Goal: Navigation & Orientation: Find specific page/section

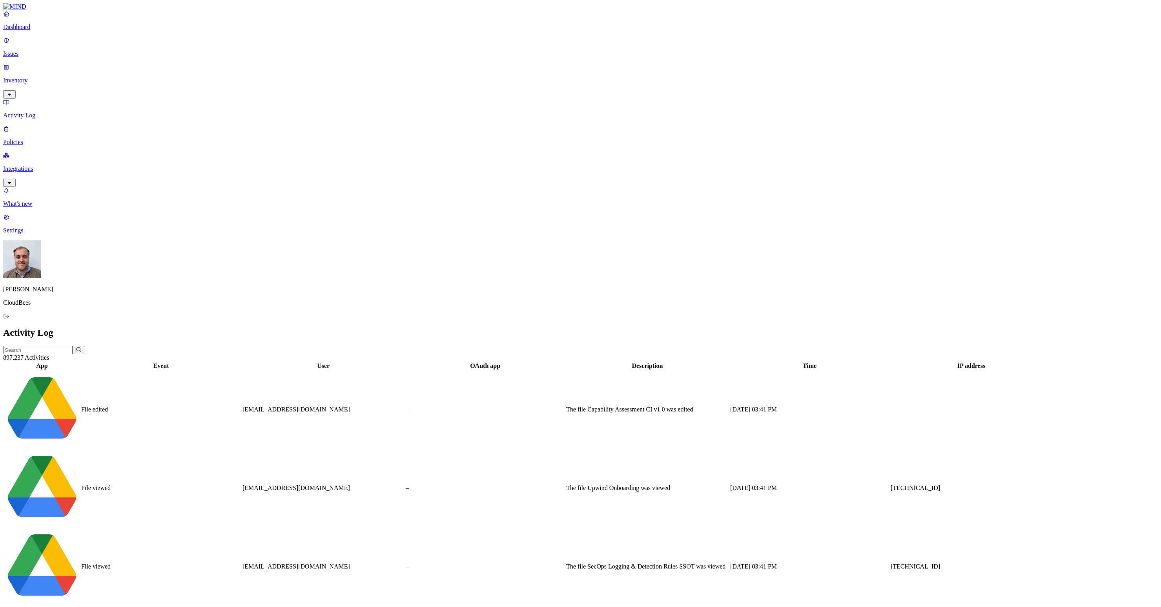
click at [43, 165] on p "Integrations" at bounding box center [580, 168] width 1155 height 7
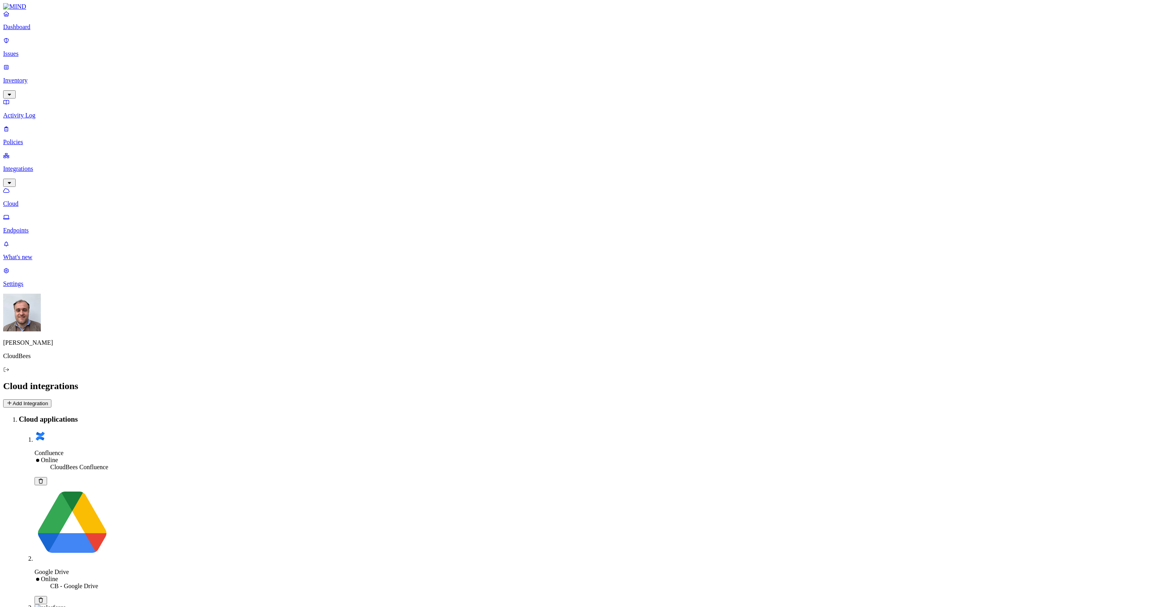
click at [49, 227] on p "Endpoints" at bounding box center [580, 230] width 1155 height 7
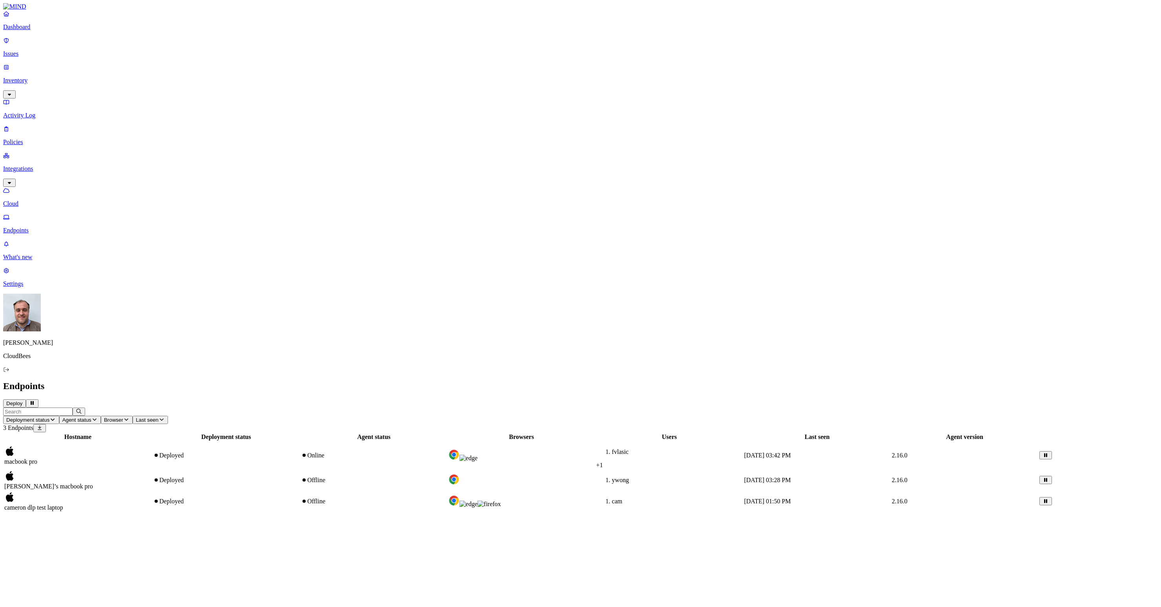
click at [151, 445] on div "macbook pro" at bounding box center [77, 455] width 147 height 20
click at [629, 448] on span "fvlasic" at bounding box center [620, 451] width 17 height 7
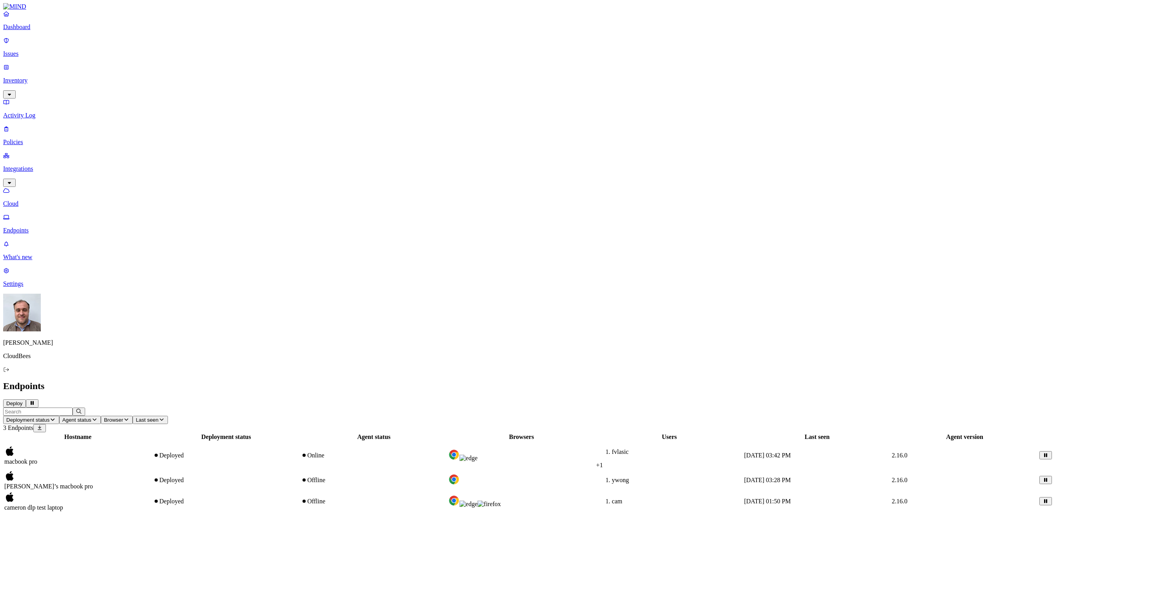
click at [595, 441] on td at bounding box center [521, 454] width 147 height 27
click at [645, 432] on div "Hostname Deployment status Agent status Browsers Users Last seen Agent version …" at bounding box center [580, 472] width 1155 height 80
click at [603, 461] on span "+ 1" at bounding box center [599, 464] width 7 height 7
click at [534, 432] on div "Hostname Deployment status Agent status Browsers Users Last seen Agent version …" at bounding box center [580, 472] width 1155 height 80
click at [42, 31] on p "Dashboard" at bounding box center [580, 27] width 1155 height 7
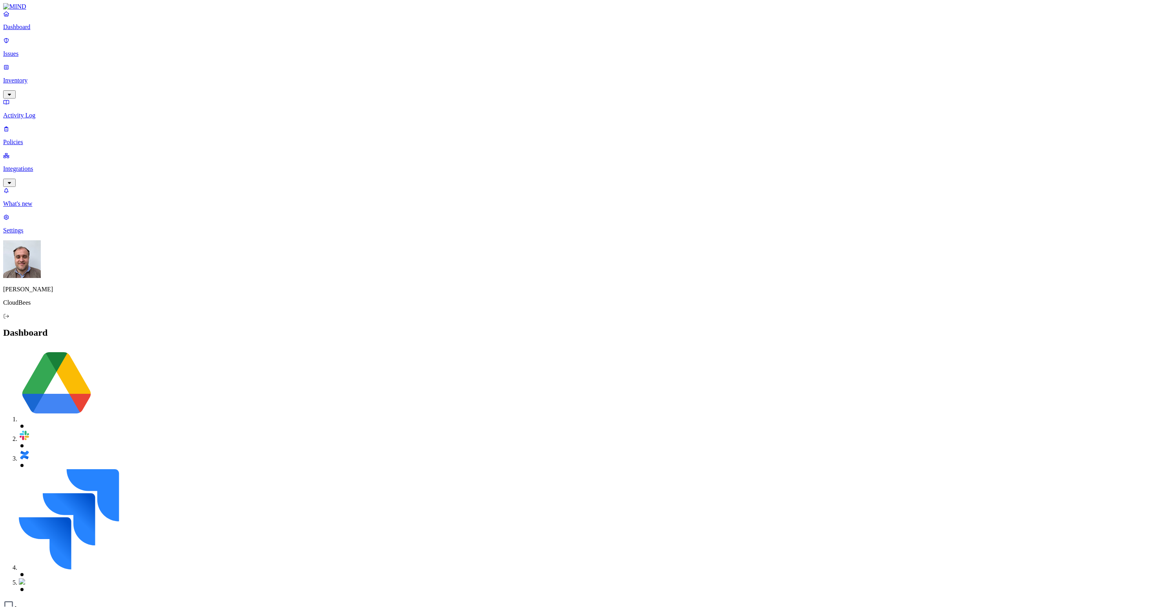
click at [61, 606] on button "Detection" at bounding box center [47, 616] width 28 height 8
click at [92, 606] on button "Prevention" at bounding box center [76, 616] width 31 height 8
click at [34, 50] on p "Issues" at bounding box center [580, 53] width 1155 height 7
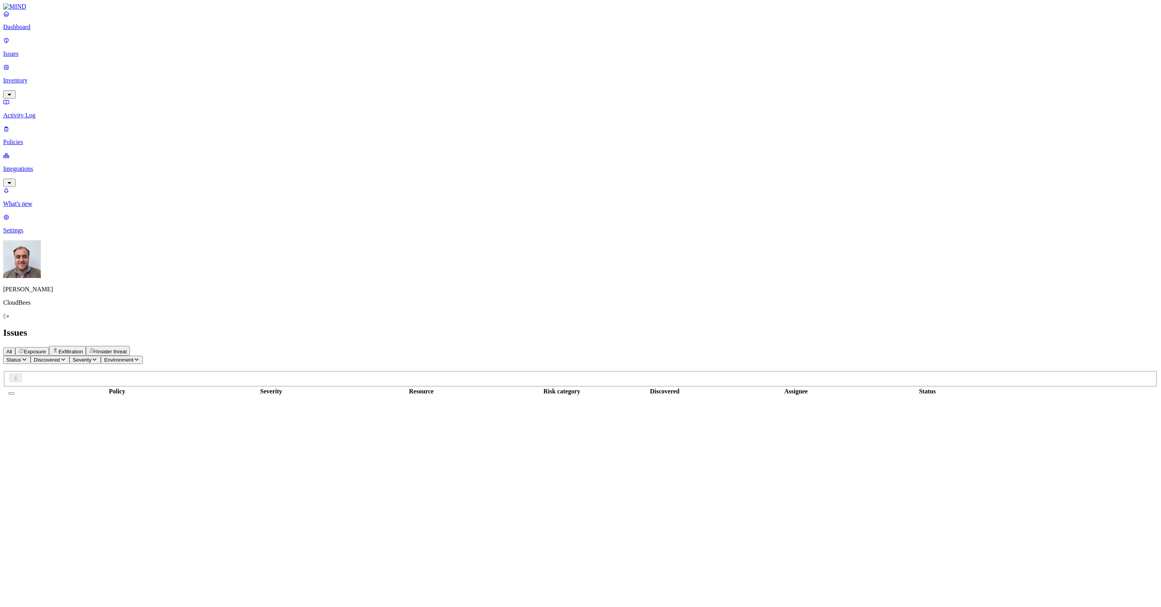
click at [35, 165] on p "Integrations" at bounding box center [580, 168] width 1155 height 7
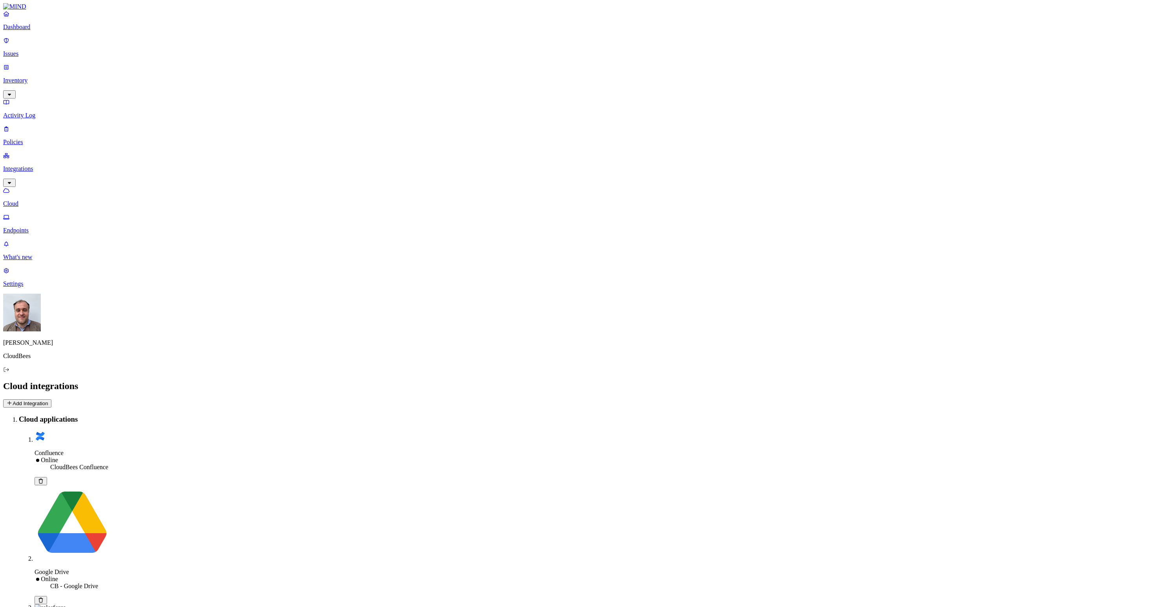
click at [52, 227] on p "Endpoints" at bounding box center [580, 230] width 1155 height 7
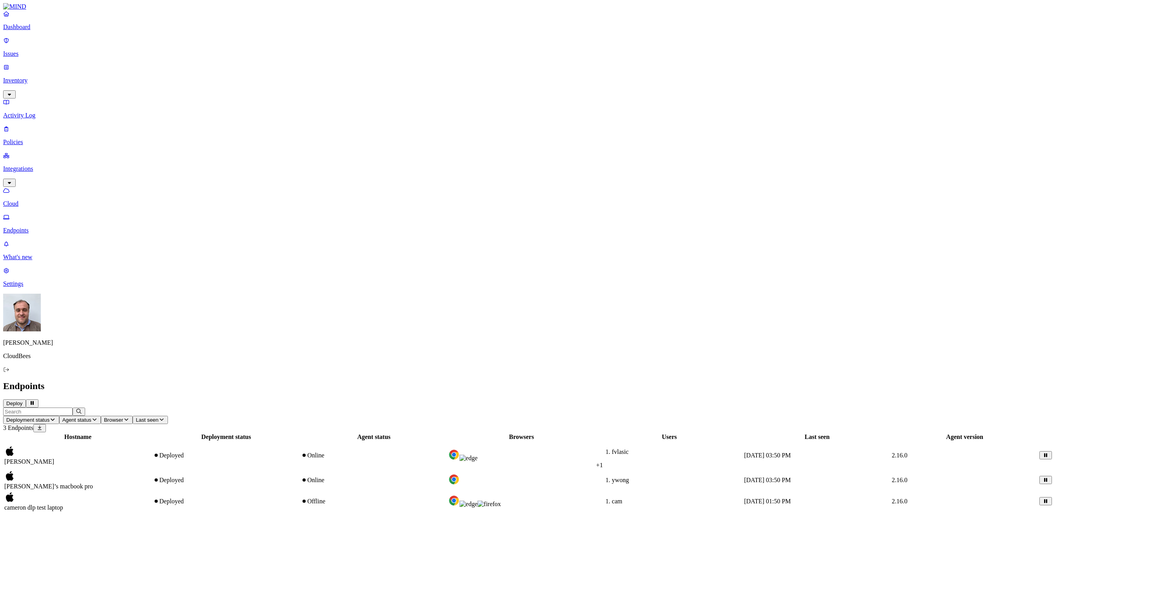
click at [734, 448] on div "fvlasic + 1" at bounding box center [669, 458] width 146 height 20
click at [13, 519] on icon "button" at bounding box center [9, 521] width 6 height 5
